Goal: Task Accomplishment & Management: Manage account settings

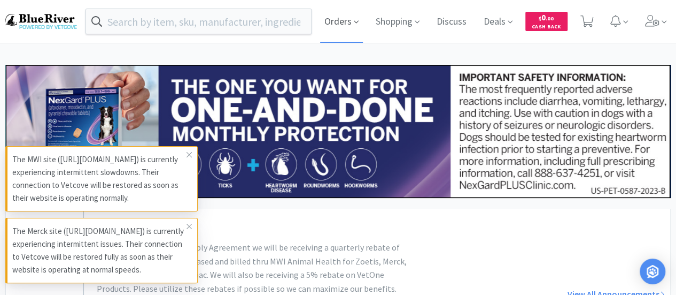
click at [334, 14] on span "Orders" at bounding box center [341, 21] width 43 height 43
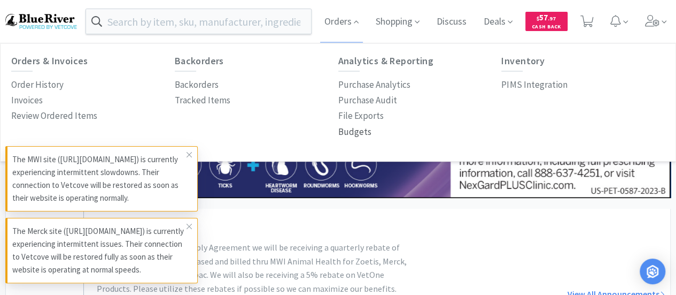
click at [353, 132] on p "Budgets" at bounding box center [354, 132] width 33 height 14
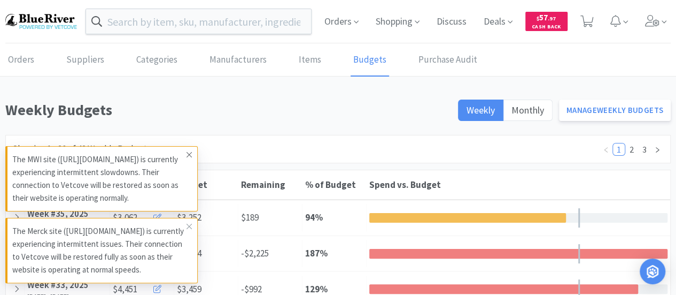
click at [193, 146] on span at bounding box center [189, 154] width 15 height 17
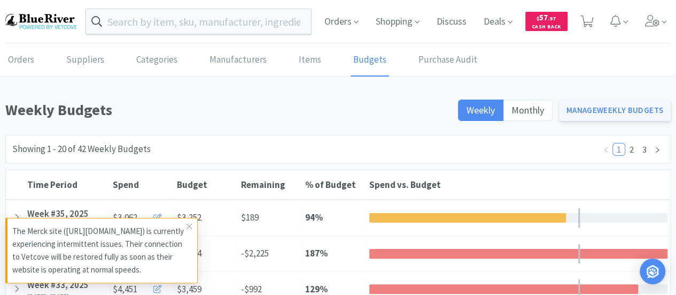
click at [607, 113] on link "Manage Weekly Budgets" at bounding box center [615, 109] width 112 height 21
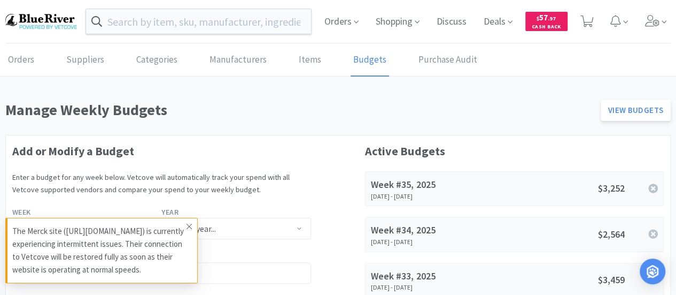
click at [188, 222] on icon at bounding box center [189, 226] width 6 height 9
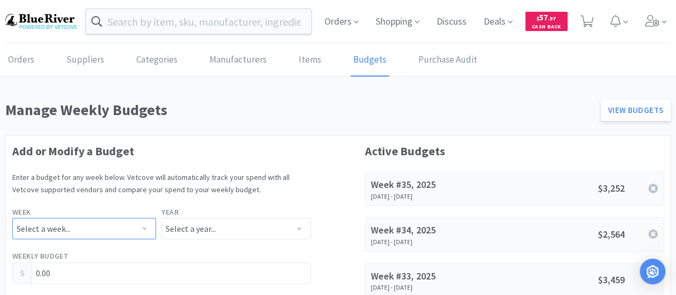
click at [72, 225] on select "Select a week... Week 1 ([DATE] - [DATE]) Week 2 ([DATE] - [DATE]) Week 3 ([DAT…" at bounding box center [84, 228] width 144 height 21
select select "36"
click at [12, 218] on select "Select a week... Week 1 ([DATE] - [DATE]) Week 2 ([DATE] - [DATE]) Week 3 ([DAT…" at bounding box center [84, 228] width 144 height 21
click at [194, 227] on select "Select a year... 2023 2024 2025 2026 2027 2028 2029 2030 2031 2032 2033 2034" at bounding box center [235, 228] width 149 height 21
select select "2025"
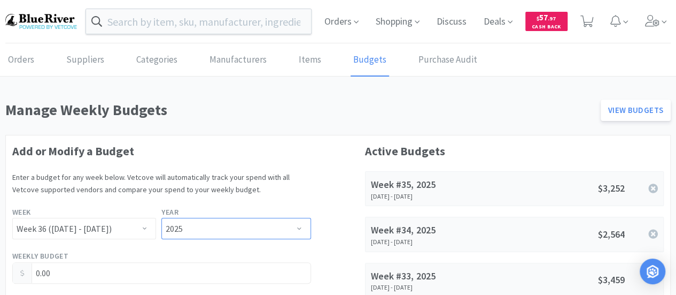
click at [161, 218] on select "Select a year... 2023 2024 2025 2026 2027 2028 2029 2030 2031 2032 2033 2034" at bounding box center [235, 228] width 149 height 21
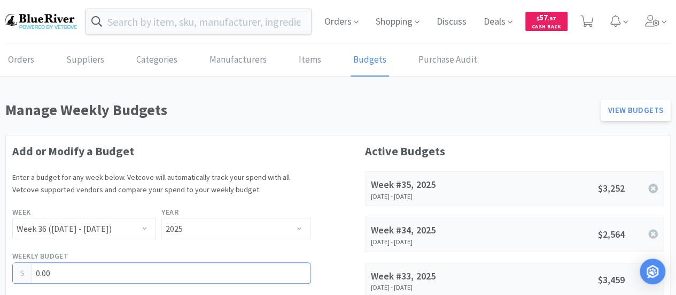
drag, startPoint x: 44, startPoint y: 269, endPoint x: 0, endPoint y: 241, distance: 52.4
type input "2,427.00"
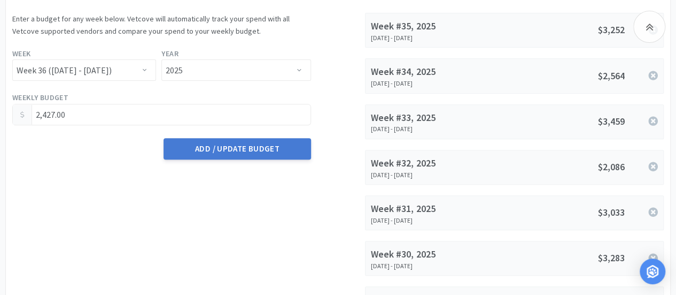
click at [202, 143] on button "Add / Update Budget" at bounding box center [237, 148] width 147 height 21
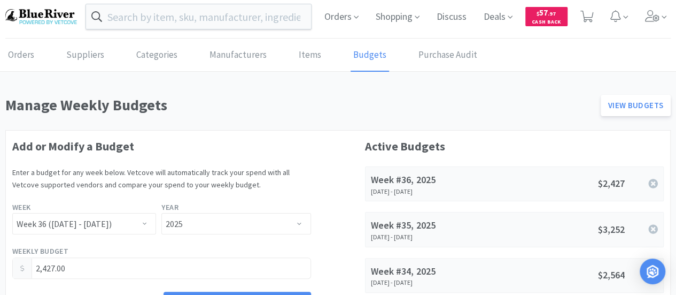
scroll to position [0, 0]
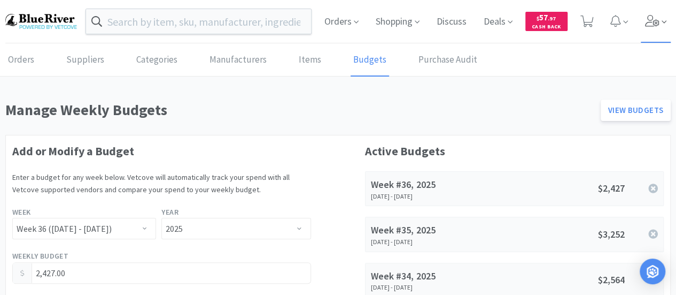
click at [657, 19] on icon at bounding box center [652, 21] width 15 height 12
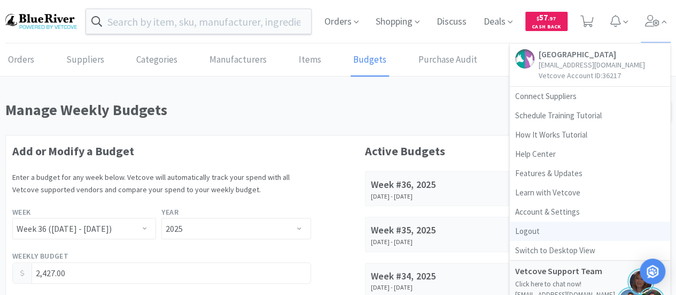
click at [528, 224] on link "Logout" at bounding box center [590, 230] width 160 height 19
